Goal: Task Accomplishment & Management: Manage account settings

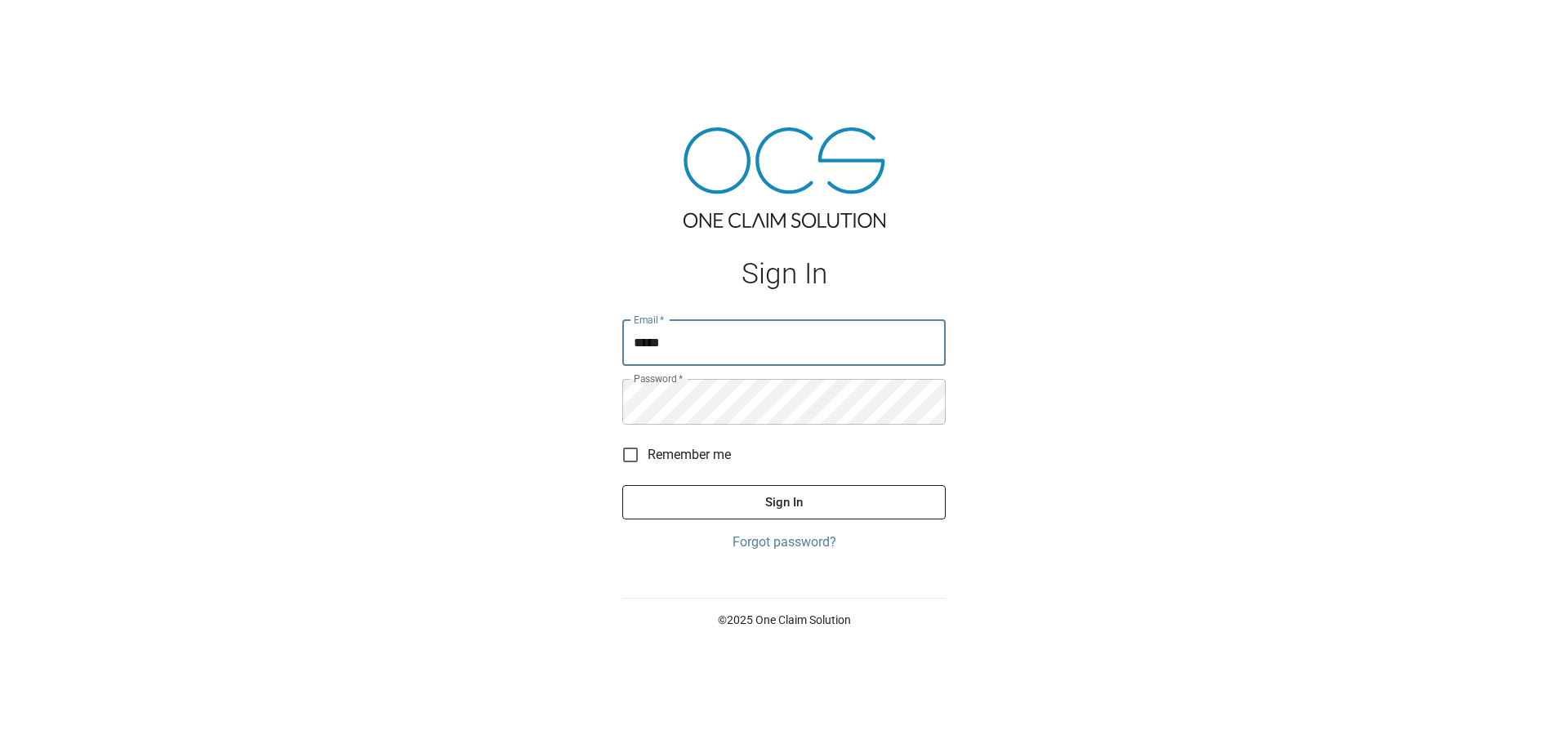
type input "**********"
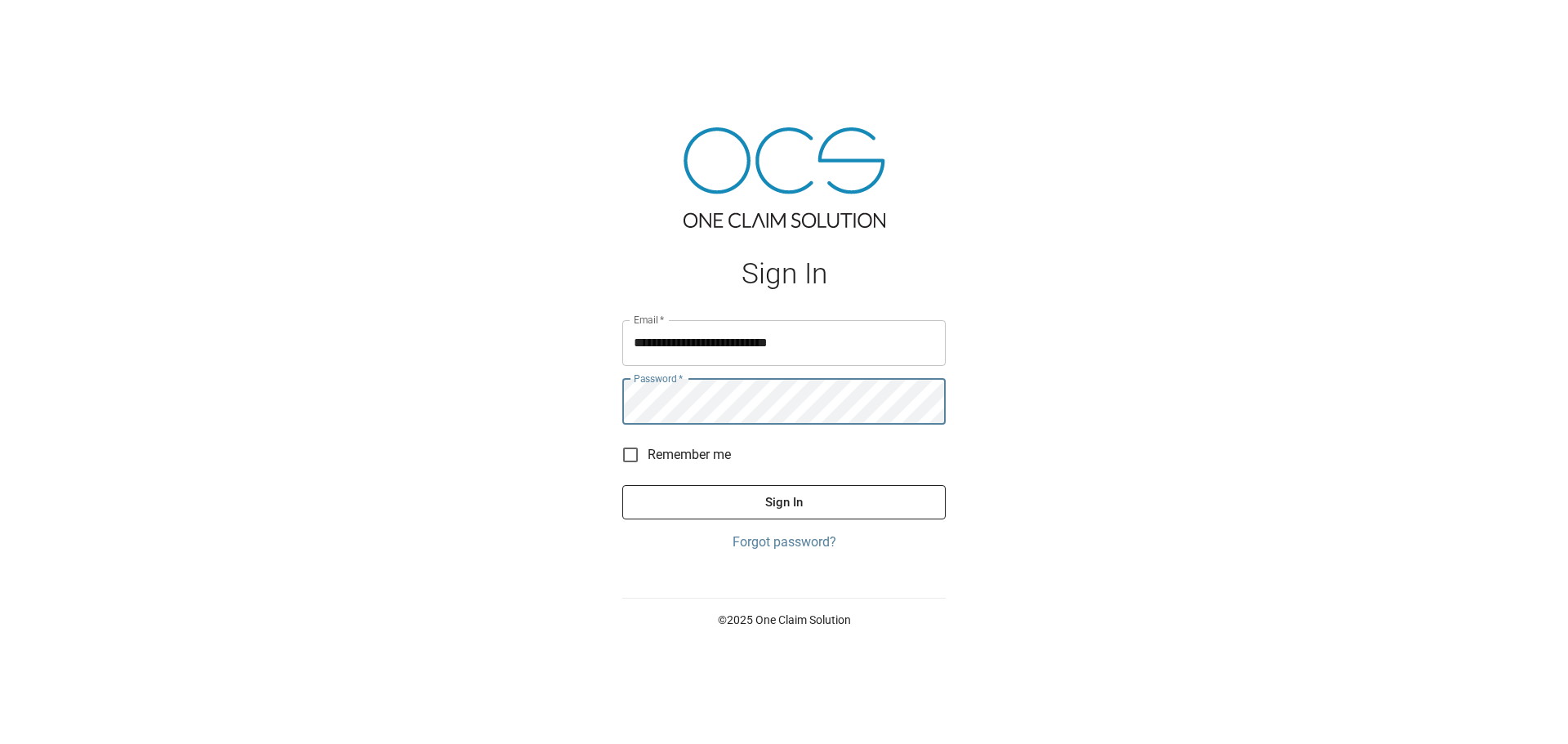
click at [623, 485] on button "Sign In" at bounding box center [784, 503] width 324 height 35
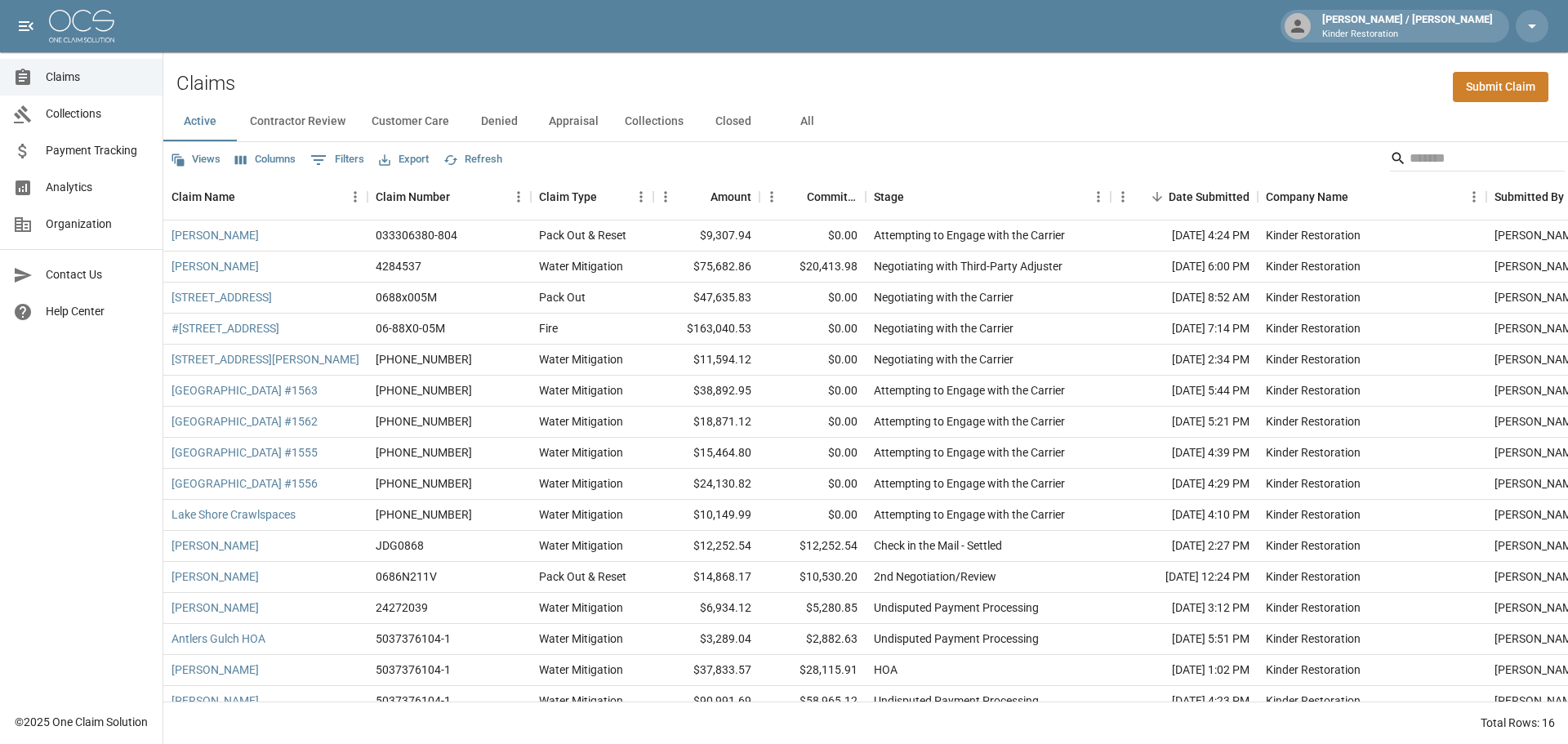
click at [804, 116] on button "All" at bounding box center [806, 122] width 73 height 39
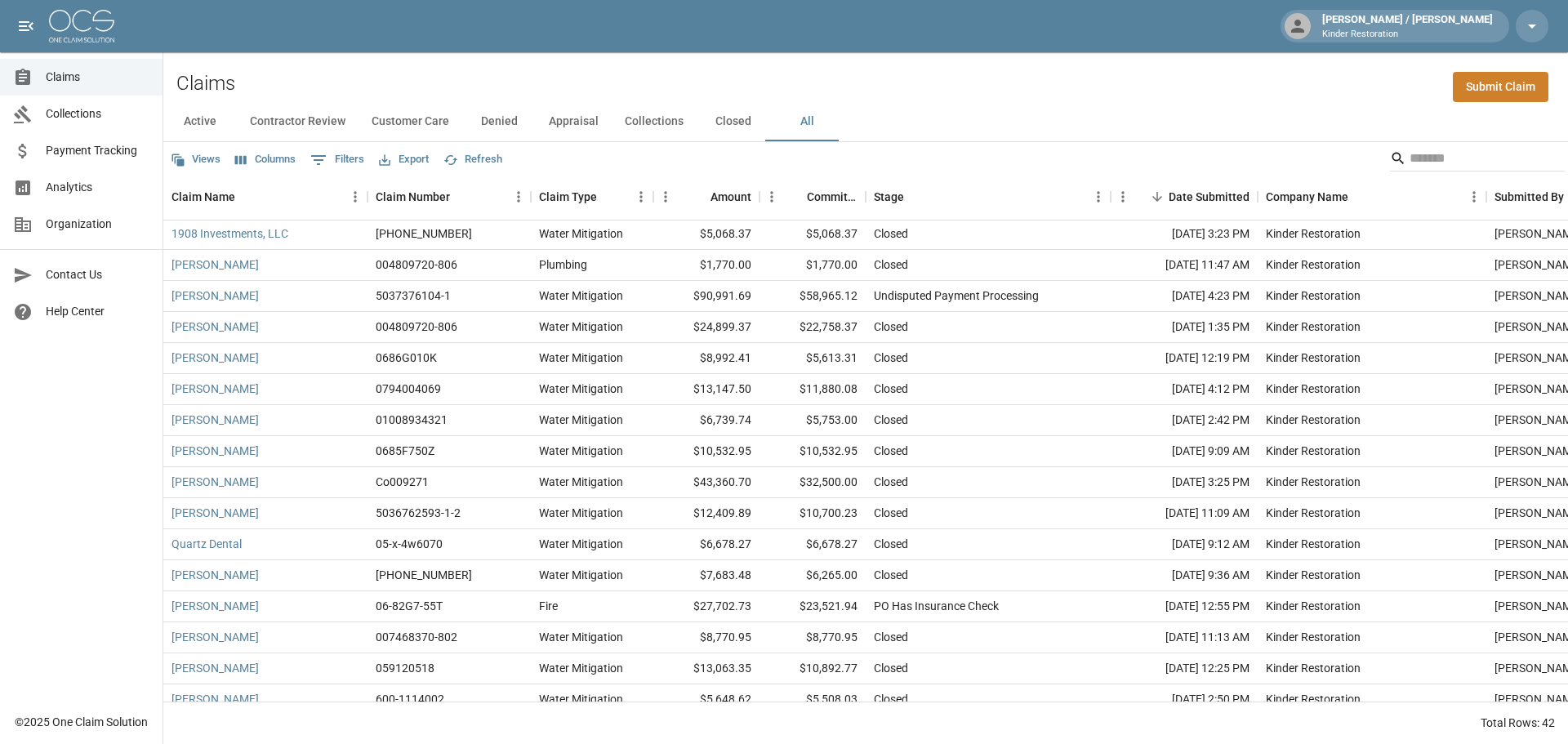
scroll to position [816, 0]
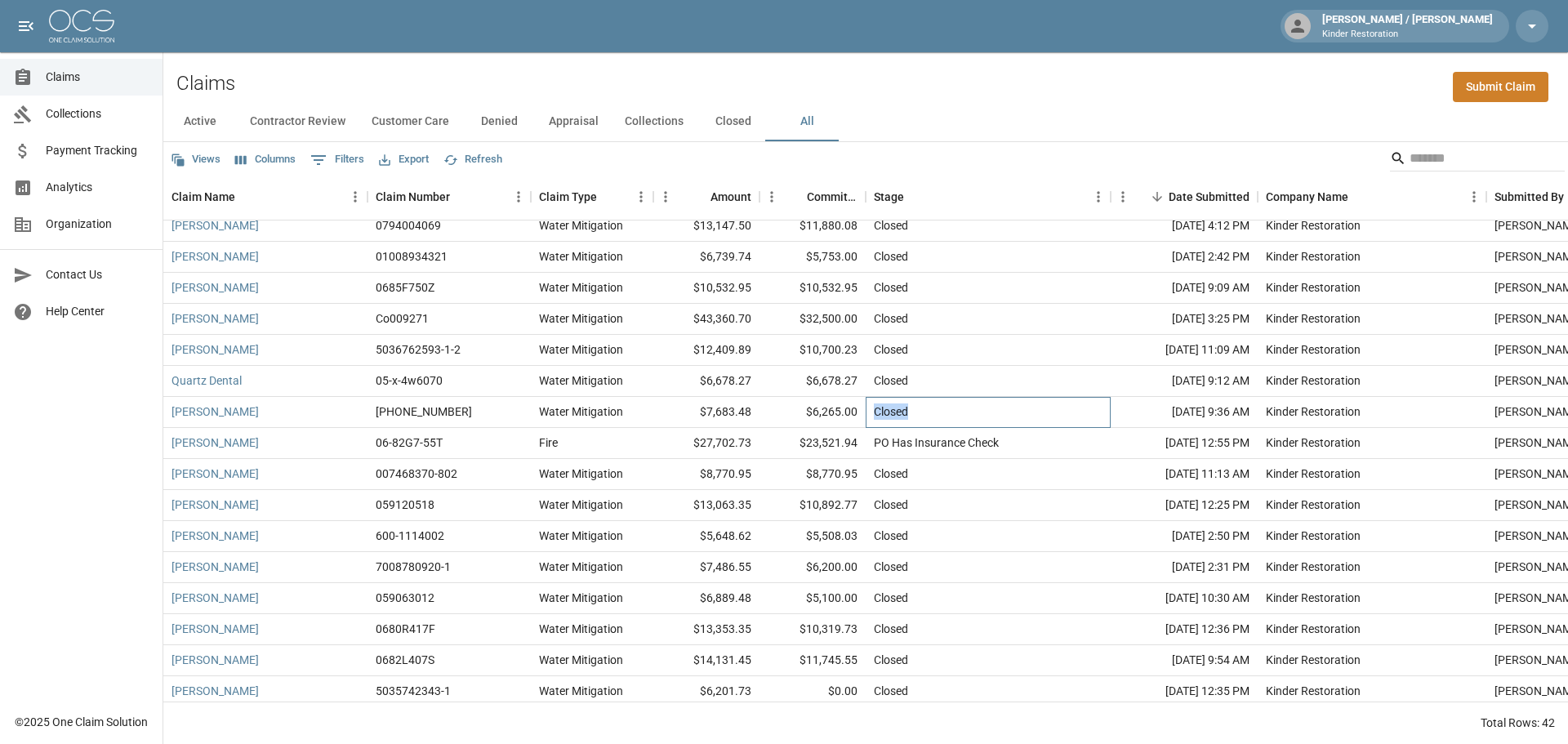
drag, startPoint x: 877, startPoint y: 412, endPoint x: 935, endPoint y: 410, distance: 58.0
click at [935, 410] on div "Closed" at bounding box center [988, 412] width 245 height 31
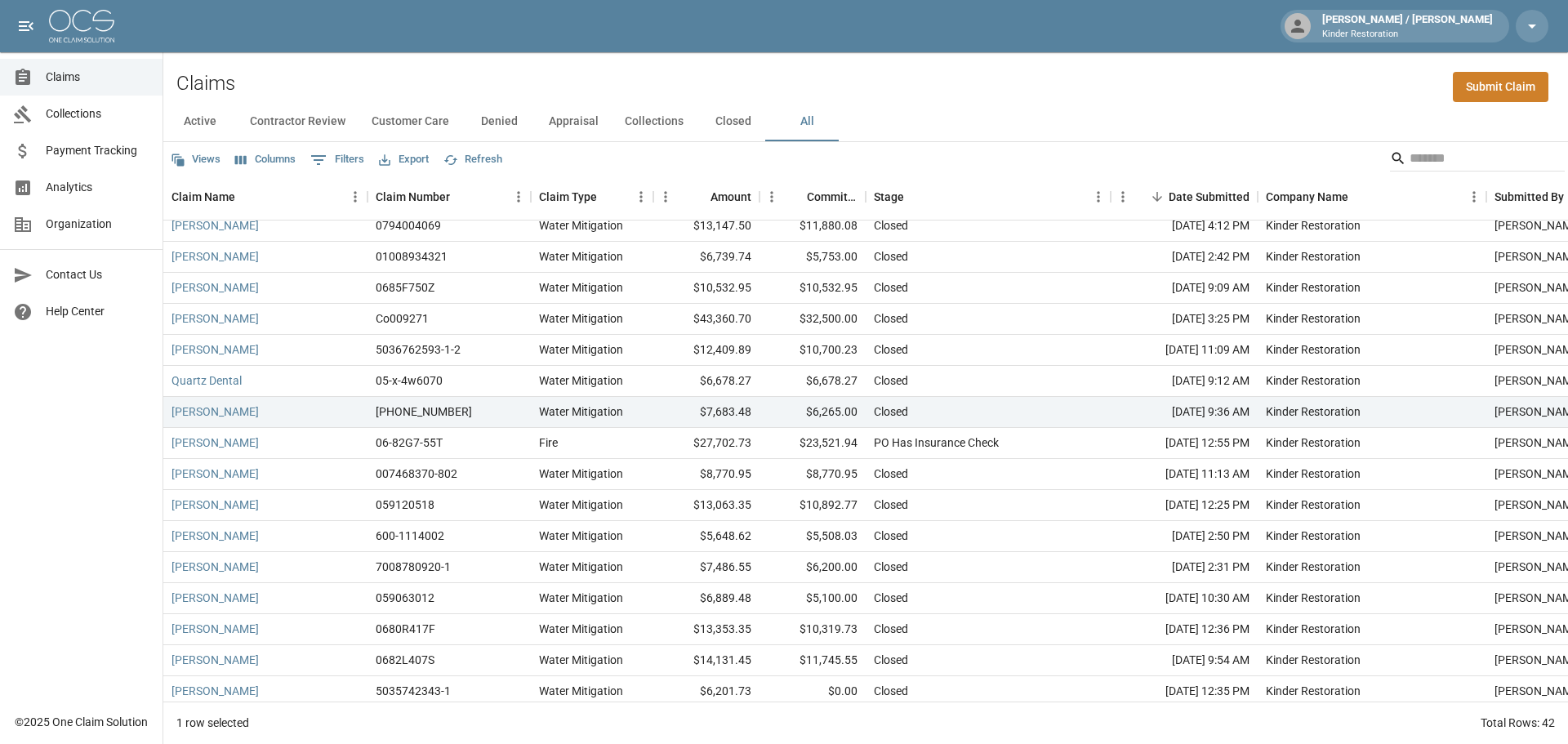
click at [48, 476] on div "Claims Collections Payment Tracking Analytics Organization Contact Us Help Cent…" at bounding box center [81, 352] width 163 height 704
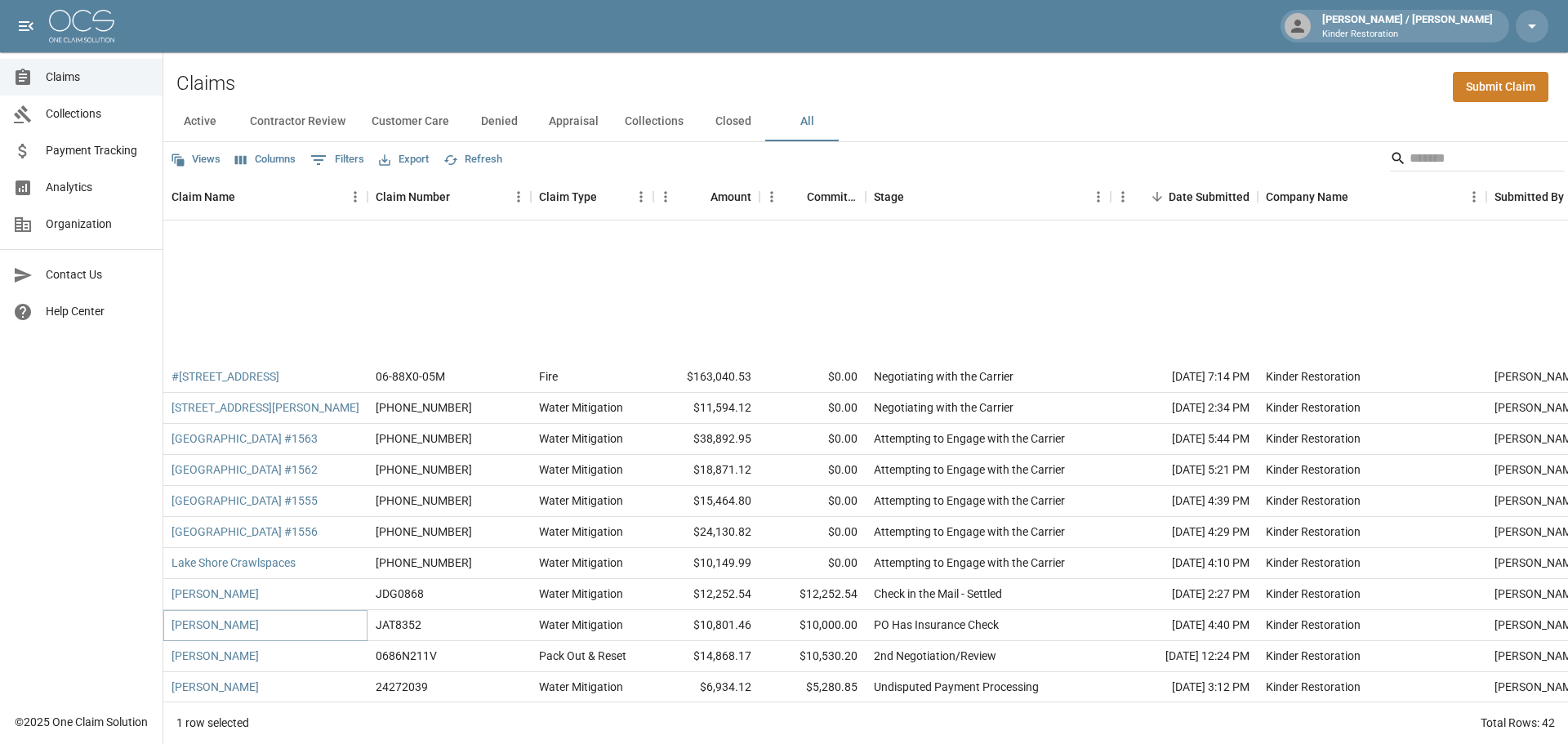
scroll to position [0, 0]
